Goal: Task Accomplishment & Management: Manage account settings

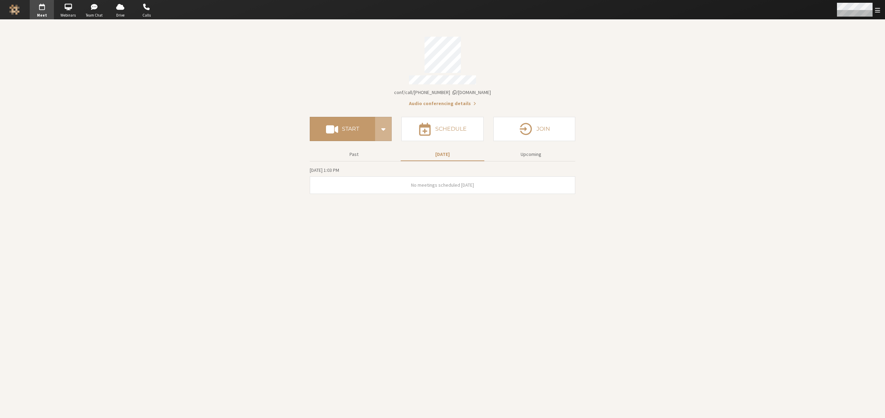
click at [879, 12] on span "Open menu" at bounding box center [877, 10] width 5 height 7
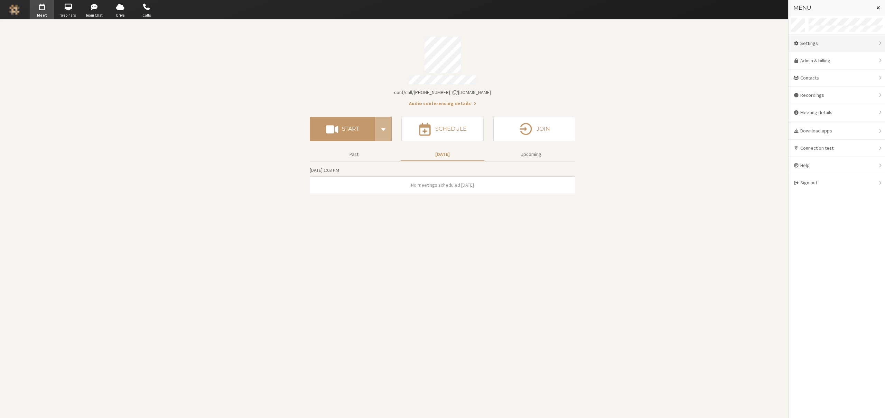
click at [825, 45] on div "Settings" at bounding box center [837, 43] width 96 height 17
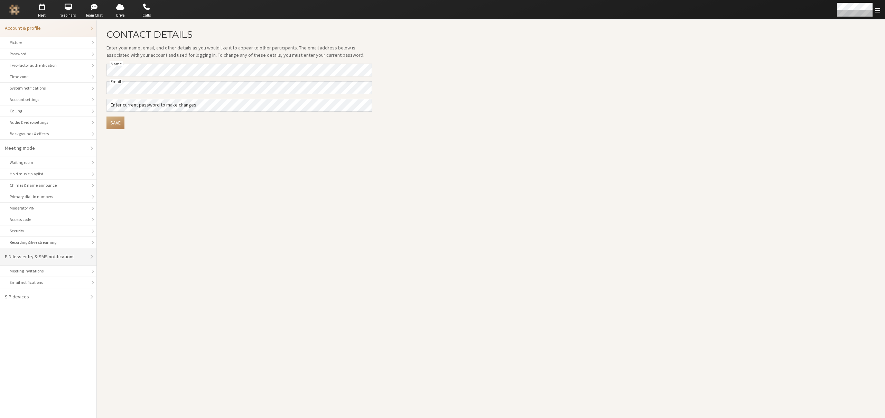
click at [28, 255] on div "PIN-less entry & SMS notifications" at bounding box center [46, 256] width 82 height 7
